Goal: Information Seeking & Learning: Check status

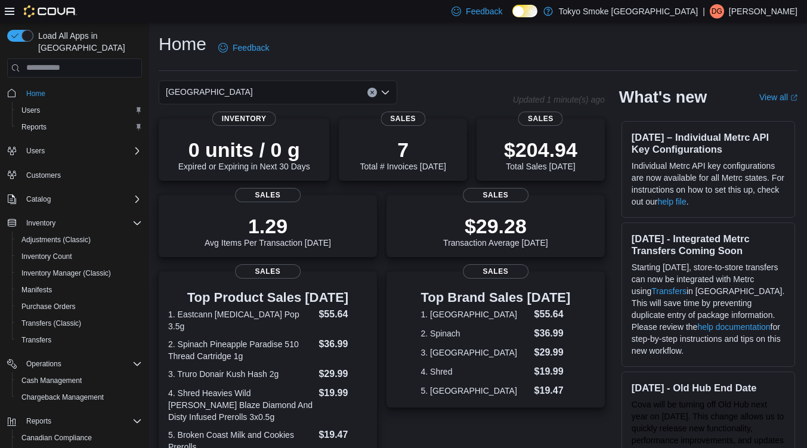
click at [218, 217] on p "1.29" at bounding box center [268, 226] width 127 height 24
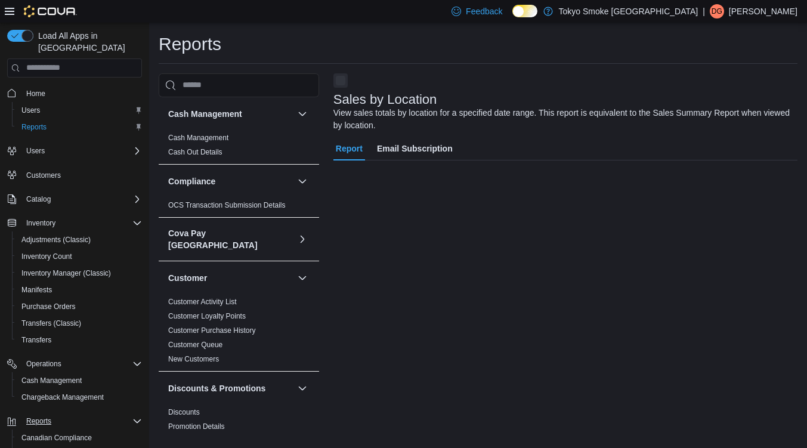
scroll to position [73, 0]
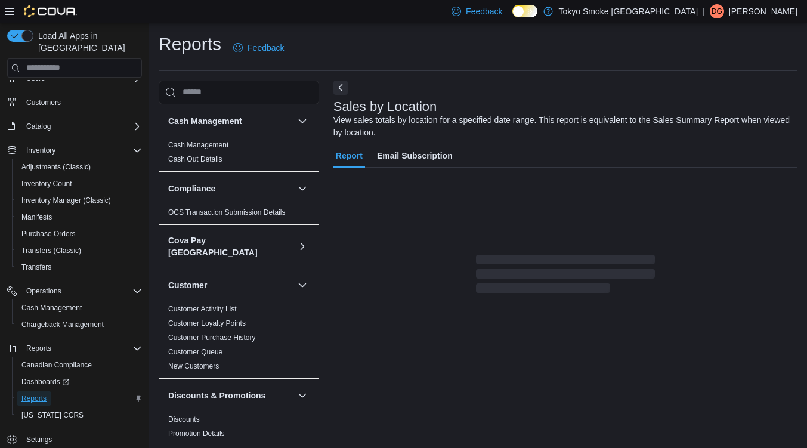
click at [35, 394] on span "Reports" at bounding box center [33, 399] width 25 height 10
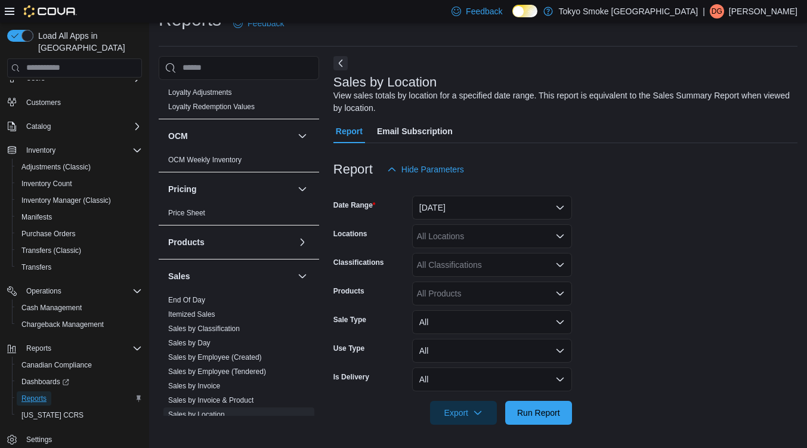
scroll to position [781, 0]
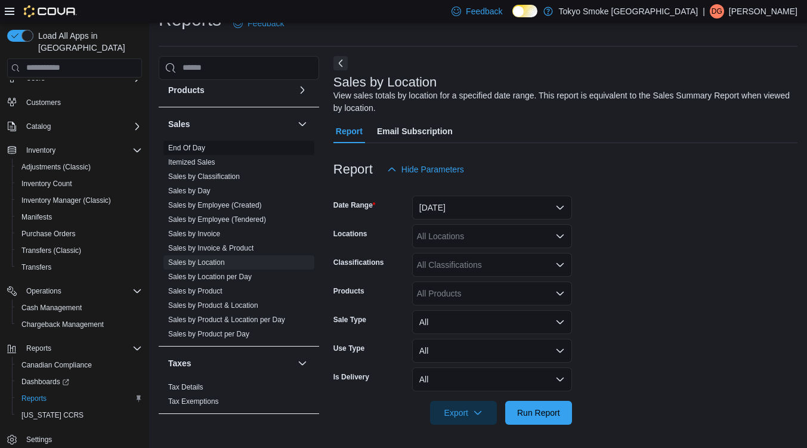
click at [190, 144] on link "End Of Day" at bounding box center [186, 148] width 37 height 8
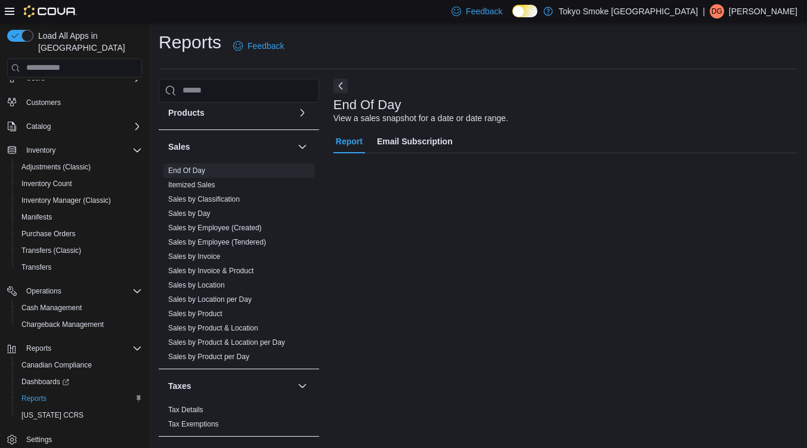
scroll to position [2, 0]
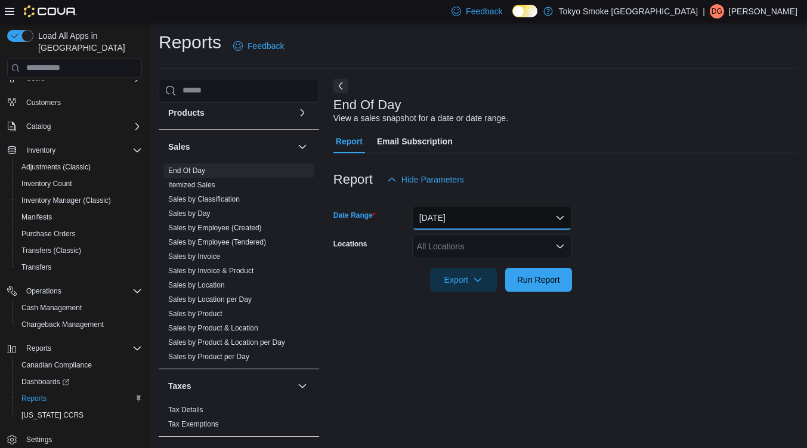
click at [454, 219] on button "Today" at bounding box center [492, 218] width 160 height 24
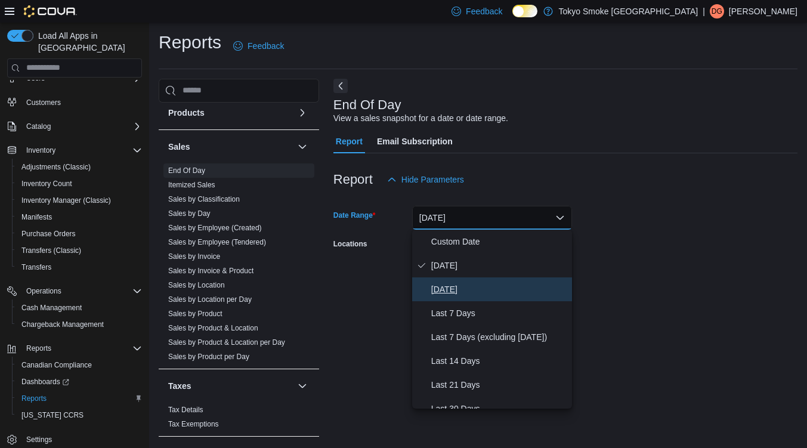
click at [457, 286] on span "Yesterday" at bounding box center [499, 289] width 136 height 14
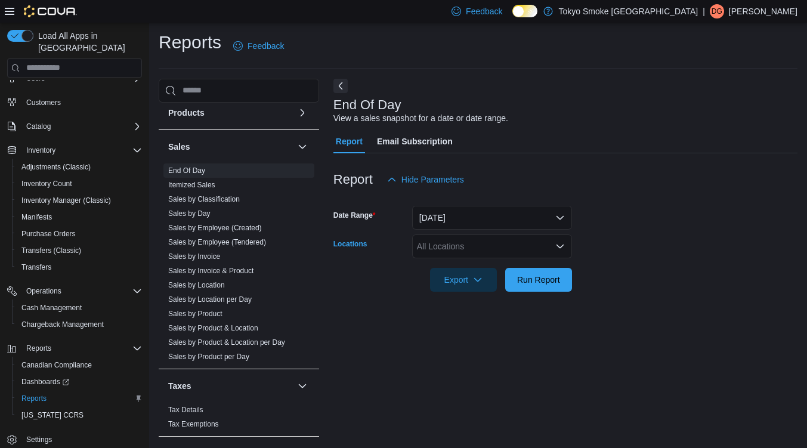
click at [453, 245] on div "All Locations" at bounding box center [492, 247] width 160 height 24
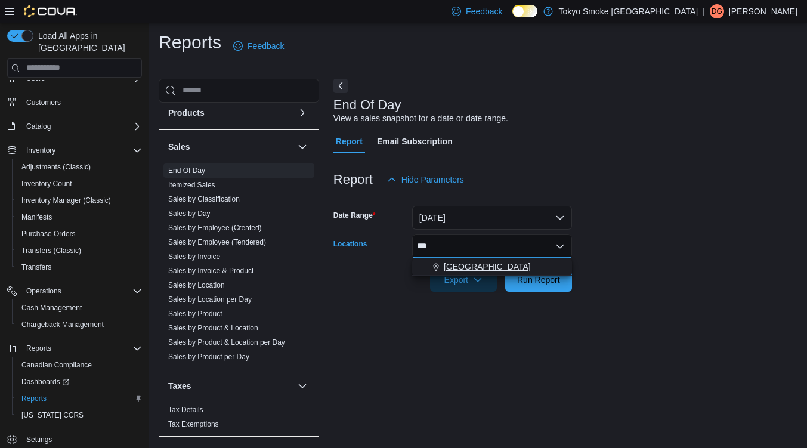
type input "***"
click at [476, 264] on span "[GEOGRAPHIC_DATA]" at bounding box center [487, 267] width 87 height 12
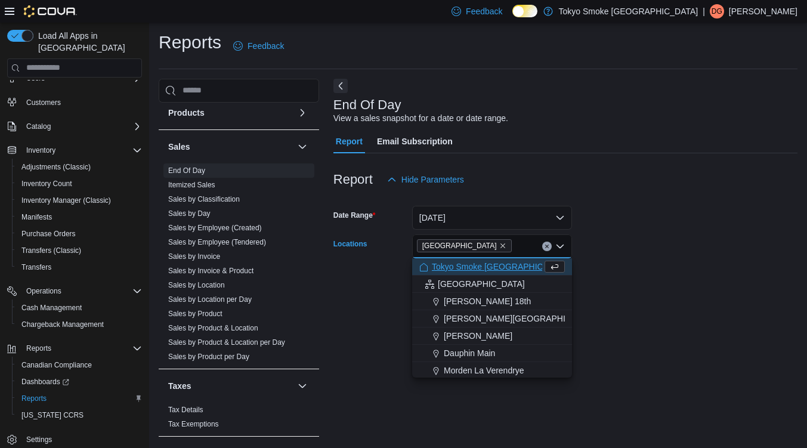
click at [628, 300] on div at bounding box center [566, 299] width 464 height 14
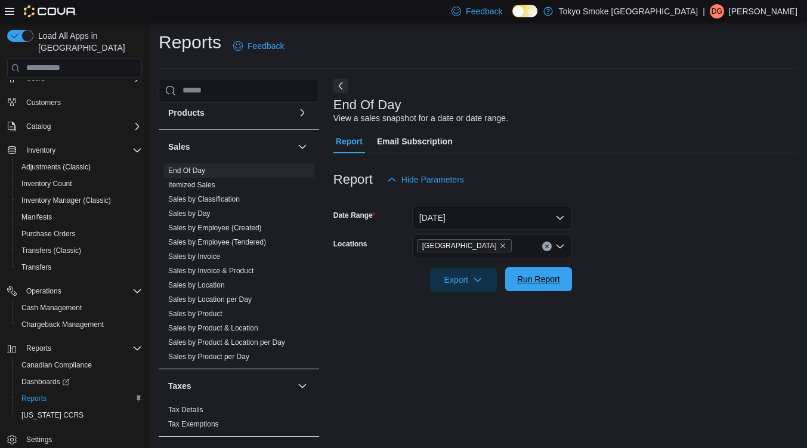
click at [534, 286] on span "Run Report" at bounding box center [539, 279] width 53 height 24
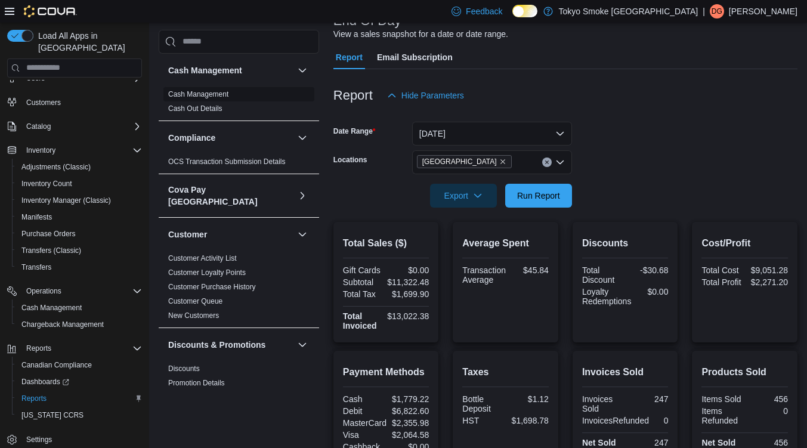
click at [208, 93] on link "Cash Management" at bounding box center [198, 94] width 60 height 8
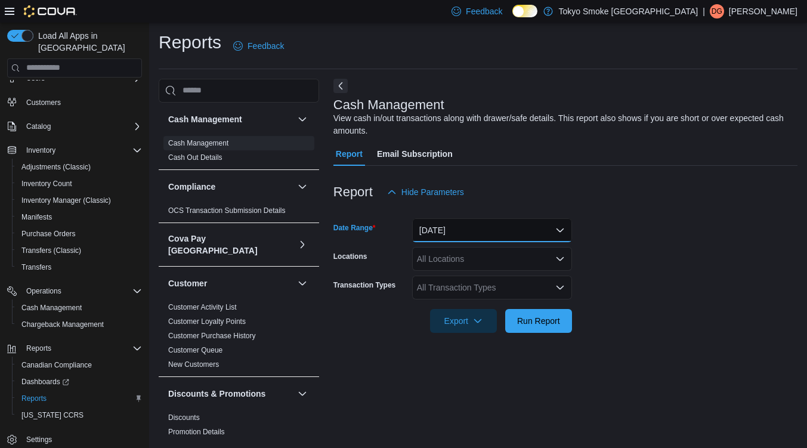
click at [476, 231] on button "Today" at bounding box center [492, 230] width 160 height 24
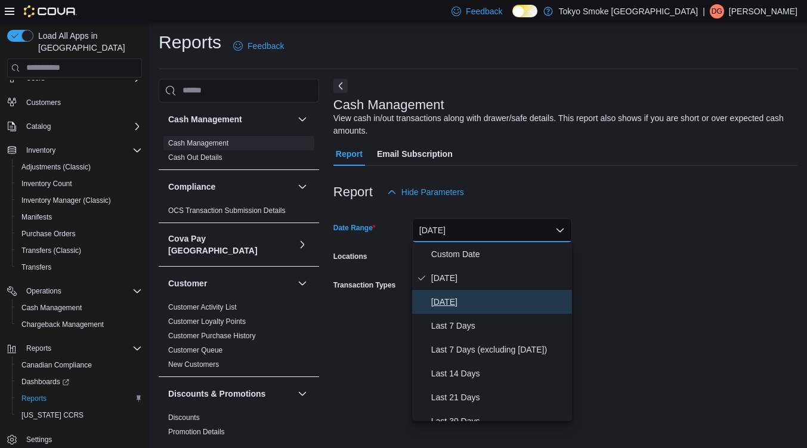
click at [460, 297] on span "Yesterday" at bounding box center [499, 302] width 136 height 14
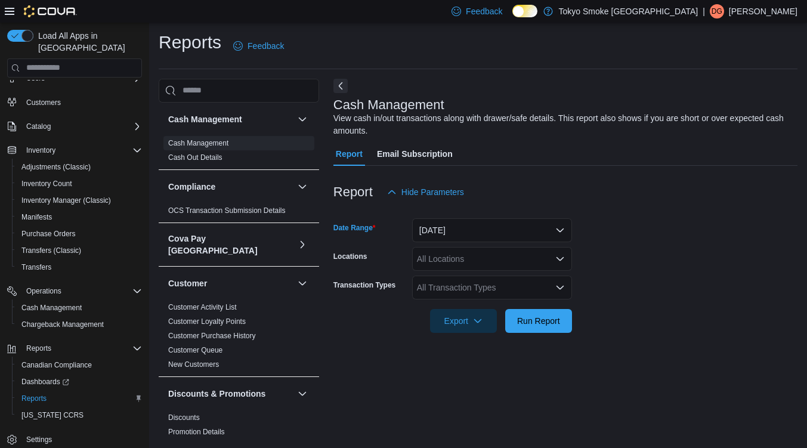
click at [444, 258] on div "All Locations" at bounding box center [492, 259] width 160 height 24
type input "***"
click at [555, 280] on div "[GEOGRAPHIC_DATA]" at bounding box center [493, 279] width 146 height 12
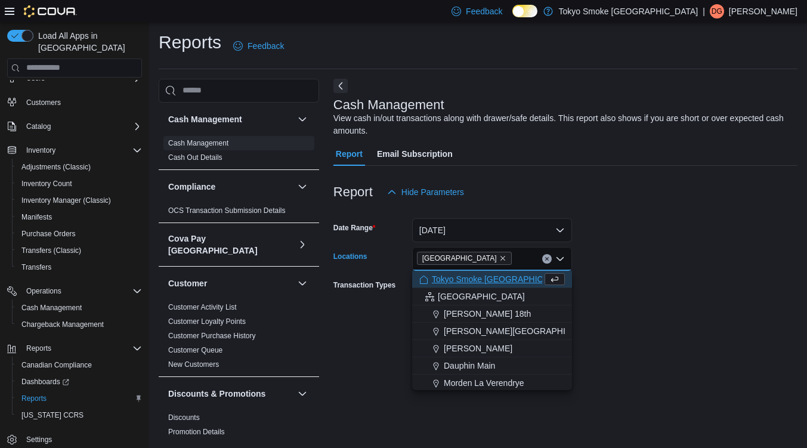
click at [651, 299] on form "Date Range Yesterday Locations Conception Bay Highway Combo box. Selected. Conc…" at bounding box center [566, 268] width 464 height 129
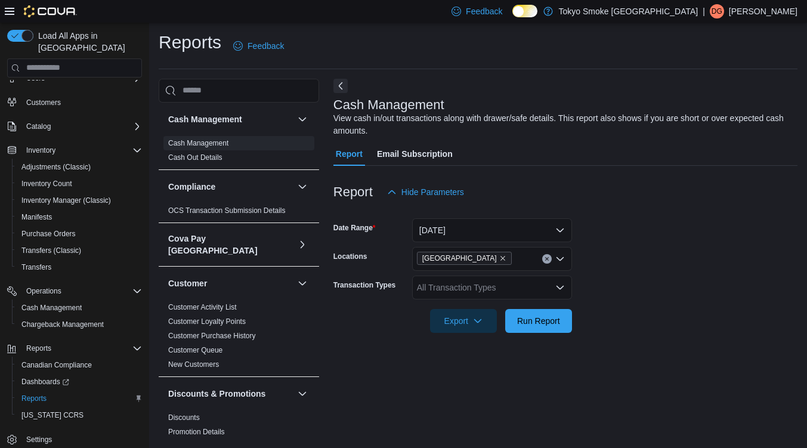
click at [452, 292] on div "All Transaction Types" at bounding box center [492, 288] width 160 height 24
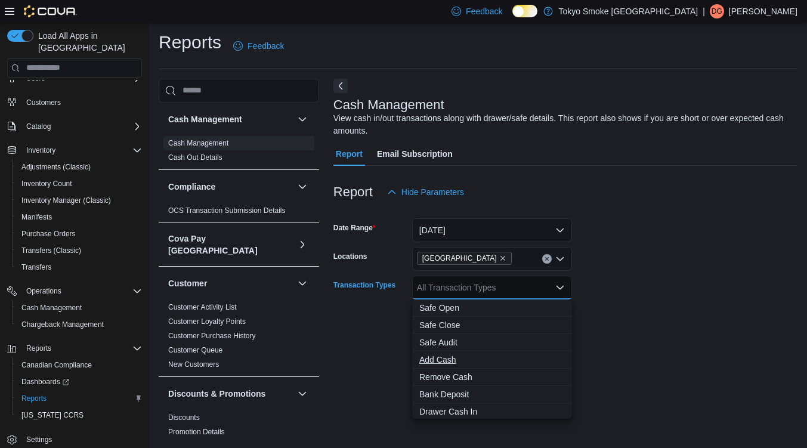
scroll to position [71, 0]
click at [453, 391] on span "Transfer Cash" at bounding box center [493, 393] width 146 height 12
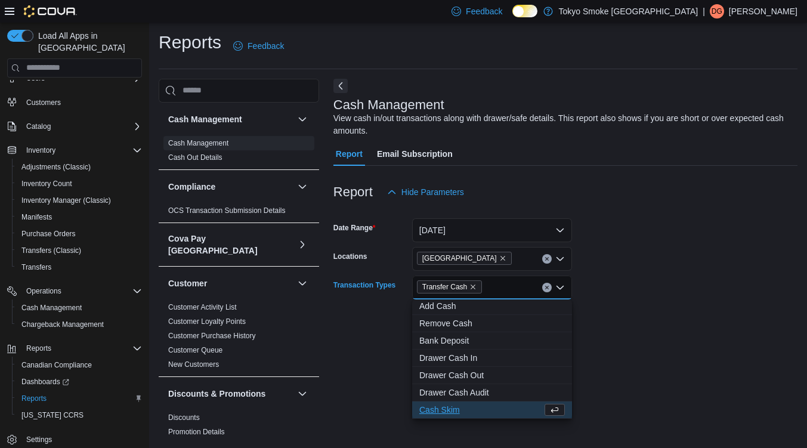
scroll to position [54, 0]
click at [707, 331] on form "Date Range Yesterday Locations Conception Bay Highway Transaction Types Transfe…" at bounding box center [566, 268] width 464 height 129
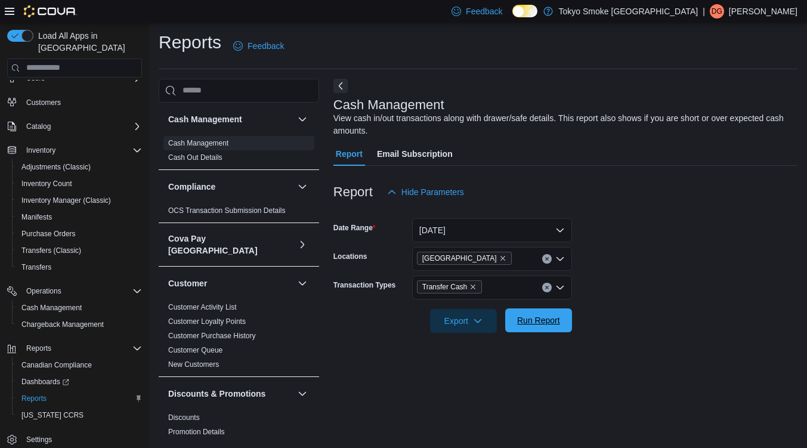
click at [534, 321] on span "Run Report" at bounding box center [538, 321] width 43 height 12
